Goal: Check status

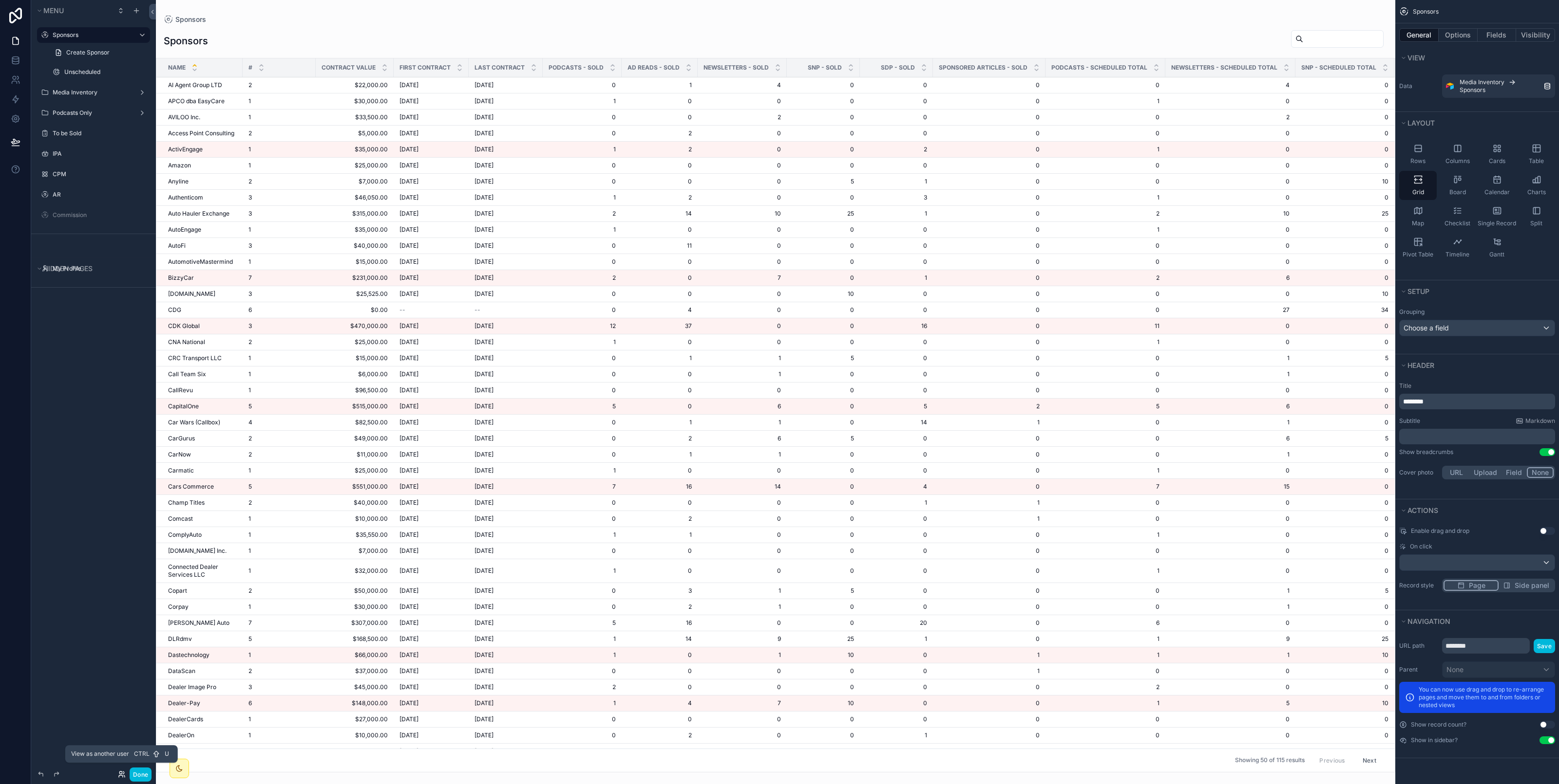
click at [121, 778] on icon at bounding box center [121, 775] width 8 height 8
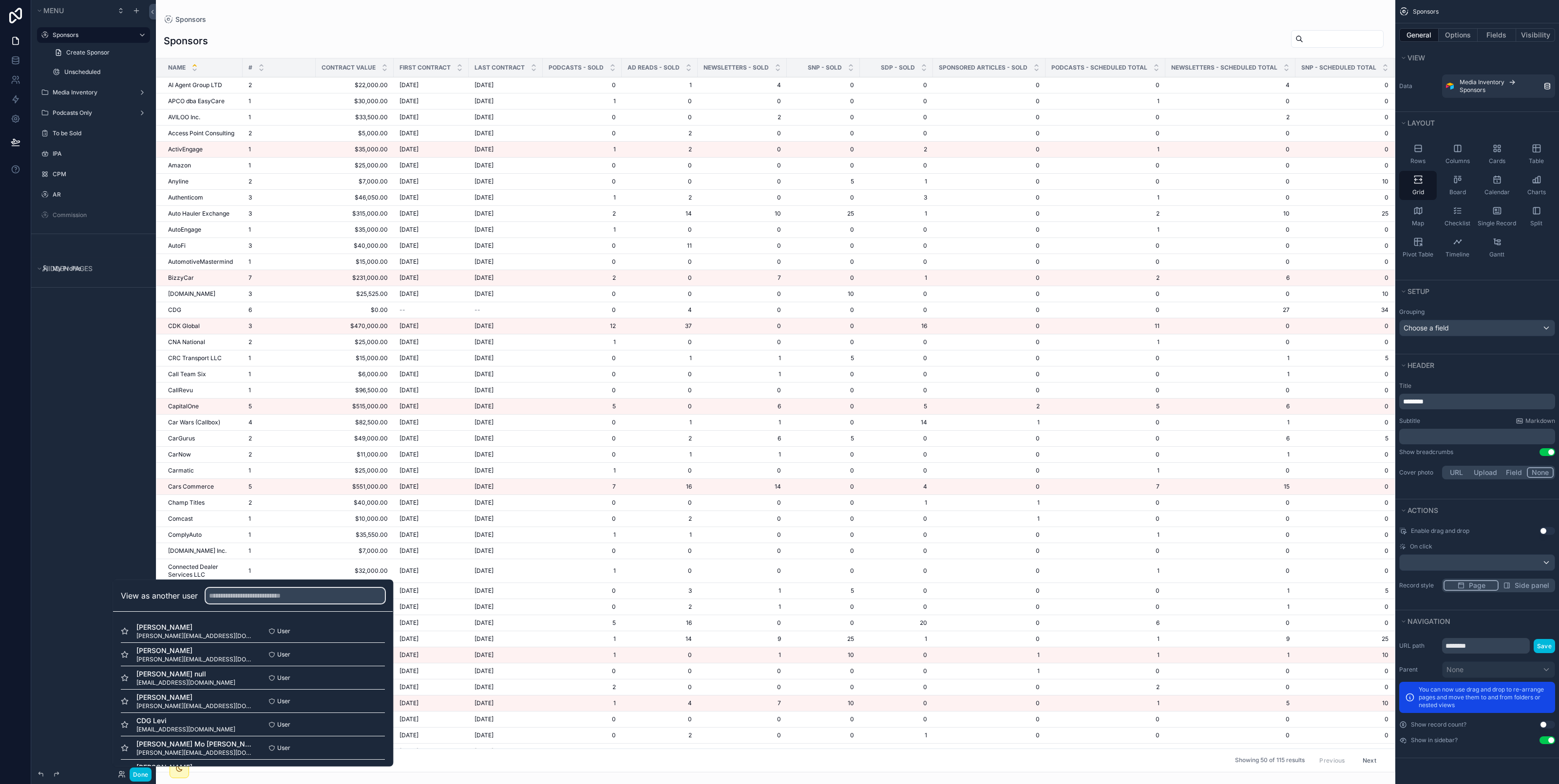
click at [285, 597] on input "text" at bounding box center [295, 596] width 179 height 15
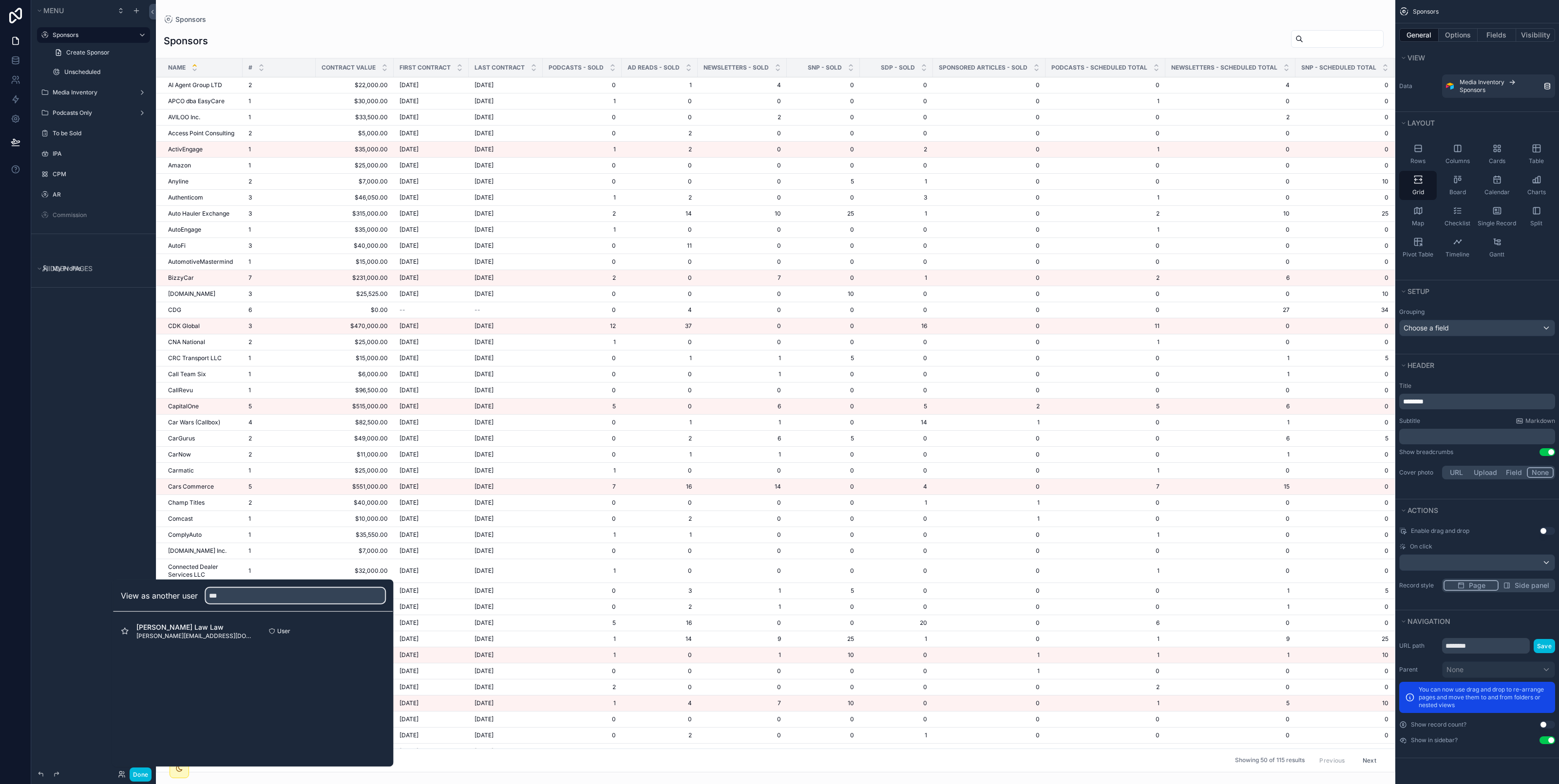
type input "***"
click at [0, 0] on button "Select" at bounding box center [0, 0] width 0 height 0
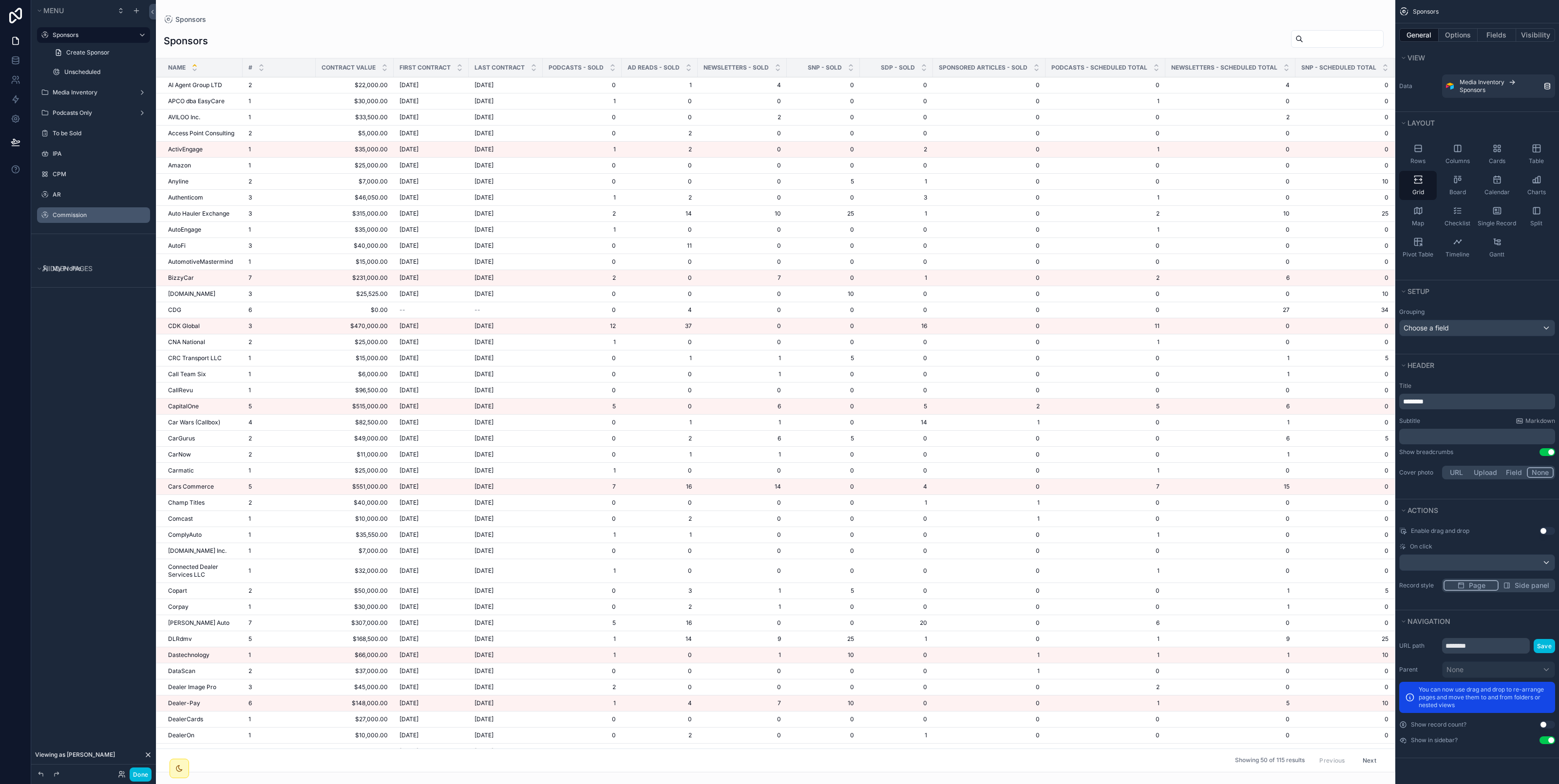
click at [90, 218] on label "Commission" at bounding box center [98, 215] width 91 height 8
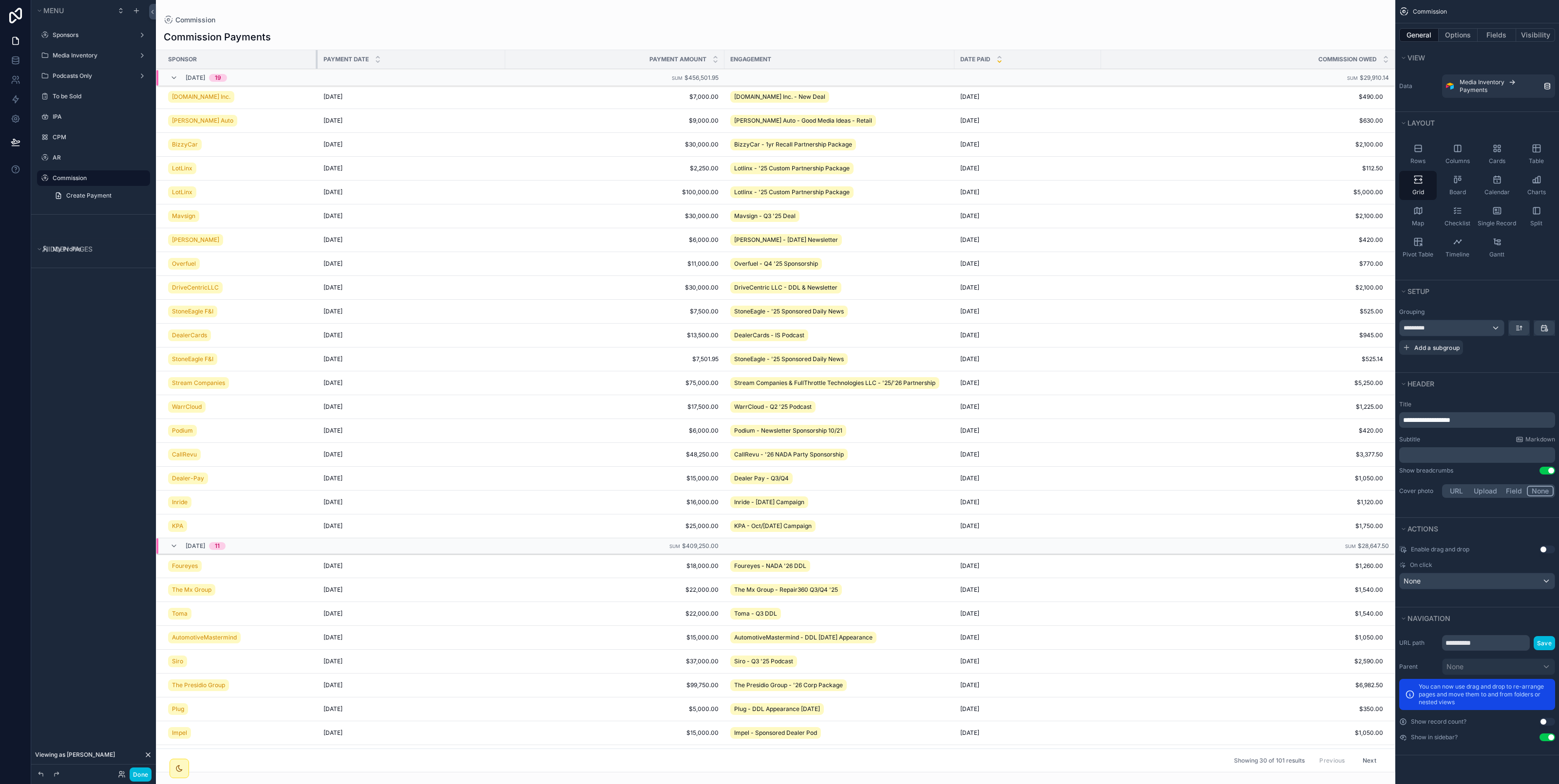
drag, startPoint x: 400, startPoint y: 62, endPoint x: 316, endPoint y: 66, distance: 84.1
click at [316, 66] on div "scrollable content" at bounding box center [317, 59] width 4 height 18
click at [725, 62] on div "Engagement" at bounding box center [839, 59] width 230 height 15
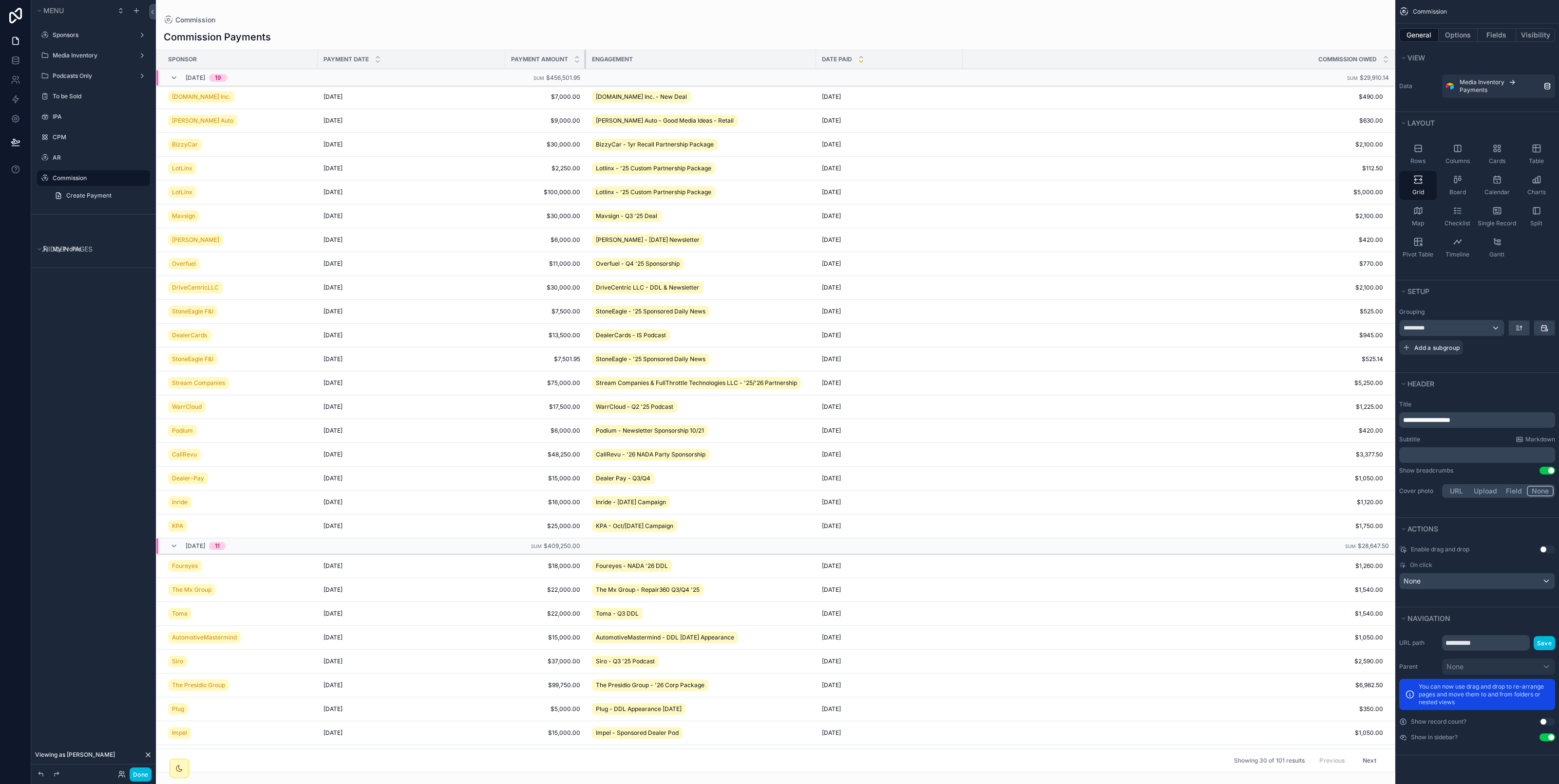
drag, startPoint x: 723, startPoint y: 61, endPoint x: 541, endPoint y: 69, distance: 182.2
click at [541, 69] on table "Sponsor Payment Date Payment Amount Engagement Date Paid Commission Owed 10/15/…" at bounding box center [776, 439] width 1239 height 779
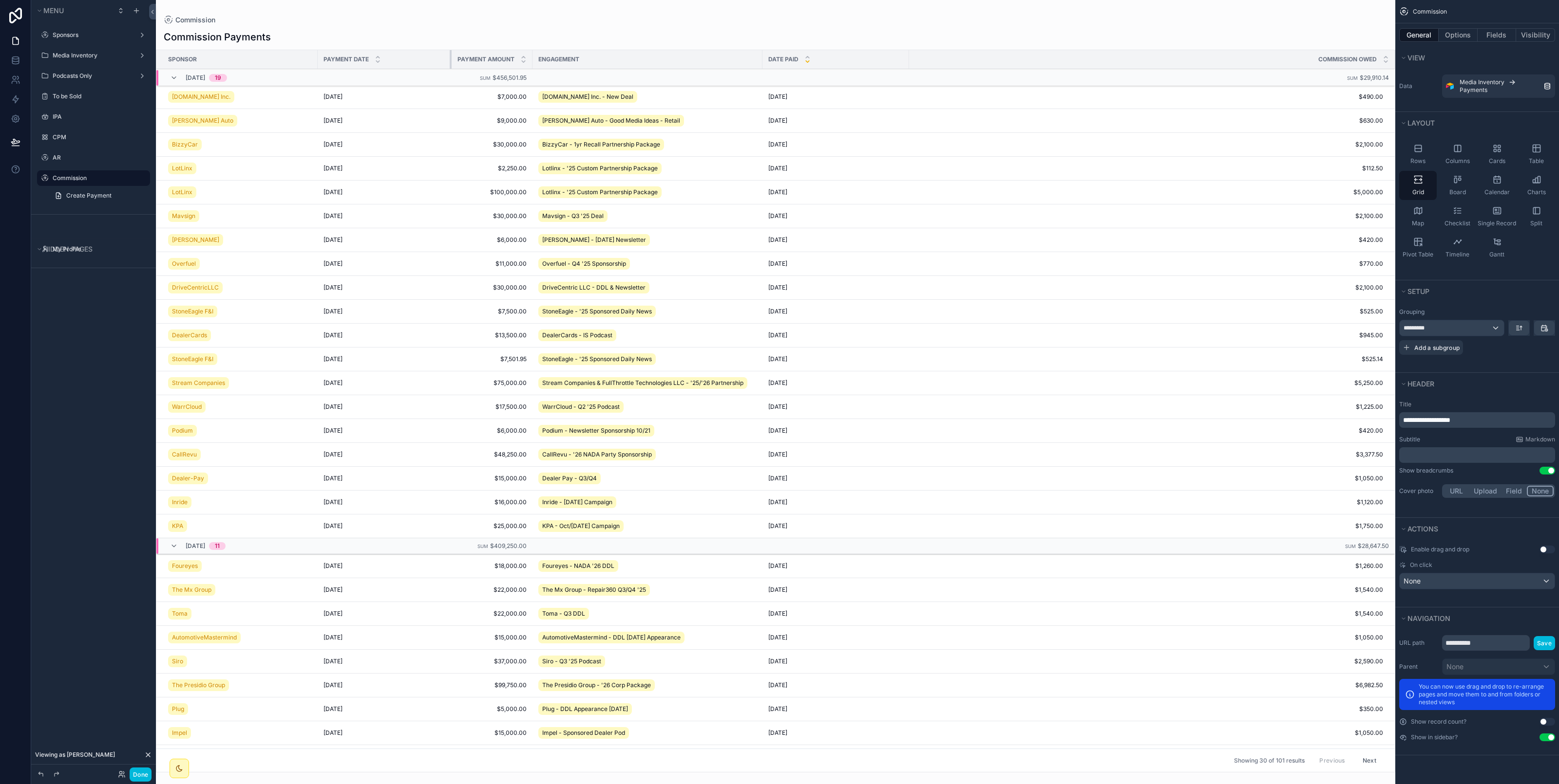
drag, startPoint x: 504, startPoint y: 64, endPoint x: 450, endPoint y: 56, distance: 54.6
click at [450, 56] on div "scrollable content" at bounding box center [451, 59] width 4 height 18
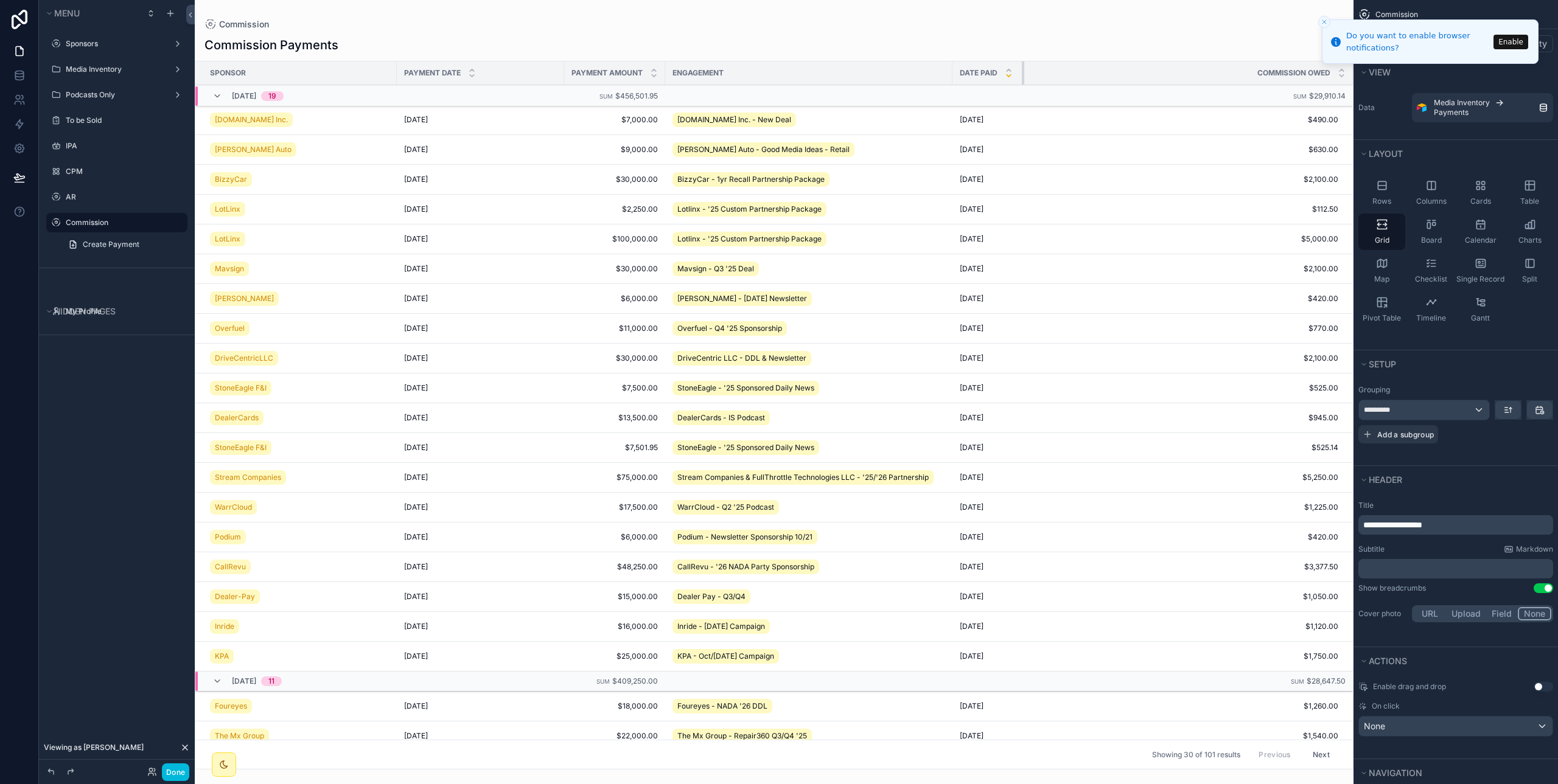
drag, startPoint x: 1093, startPoint y: 75, endPoint x: 980, endPoint y: 71, distance: 113.1
click at [980, 71] on th "Date Paid" at bounding box center [988, 73] width 72 height 24
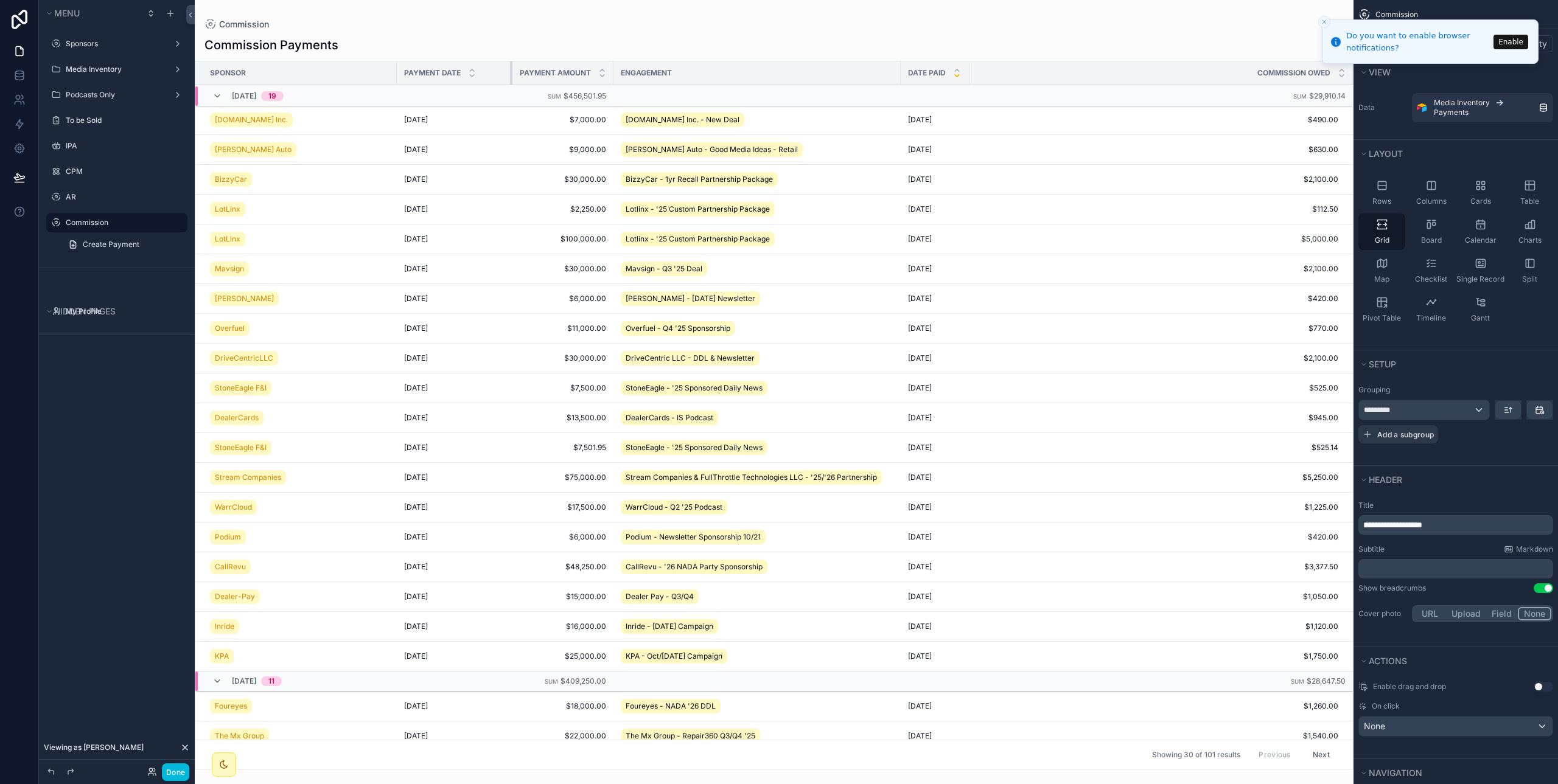
drag, startPoint x: 563, startPoint y: 71, endPoint x: 511, endPoint y: 71, distance: 52.0
click at [511, 71] on div "scrollable content" at bounding box center [512, 73] width 5 height 23
click at [1265, 31] on div "Commission Commission Payments Sponsor Payment Date Payment Amount Engagement D…" at bounding box center [774, 385] width 1159 height 770
click at [1301, 21] on div "Commission" at bounding box center [774, 24] width 1139 height 10
click at [1325, 24] on icon "Close toast" at bounding box center [1325, 22] width 8 height 8
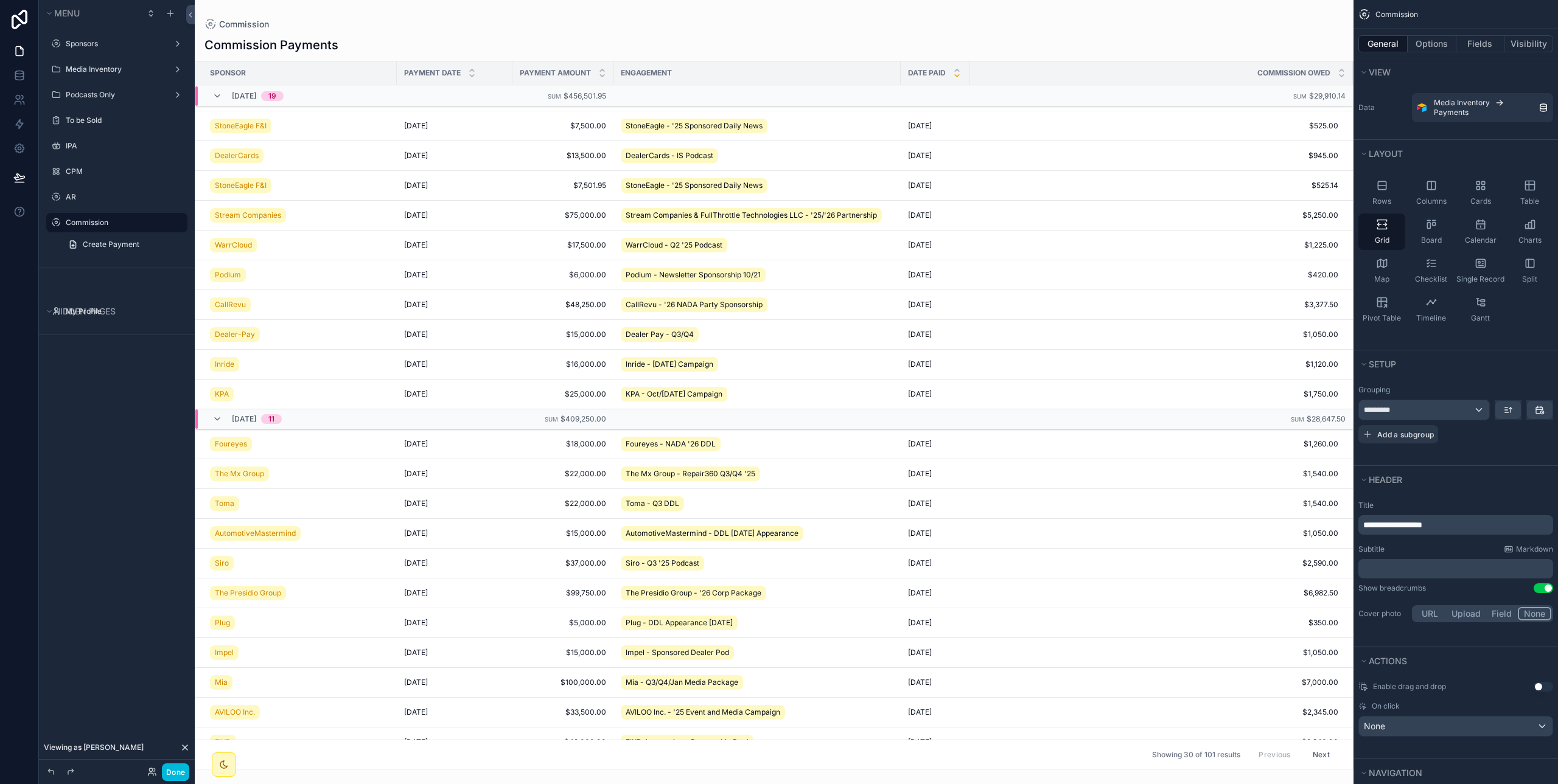
scroll to position [295, 0]
